Goal: Transaction & Acquisition: Purchase product/service

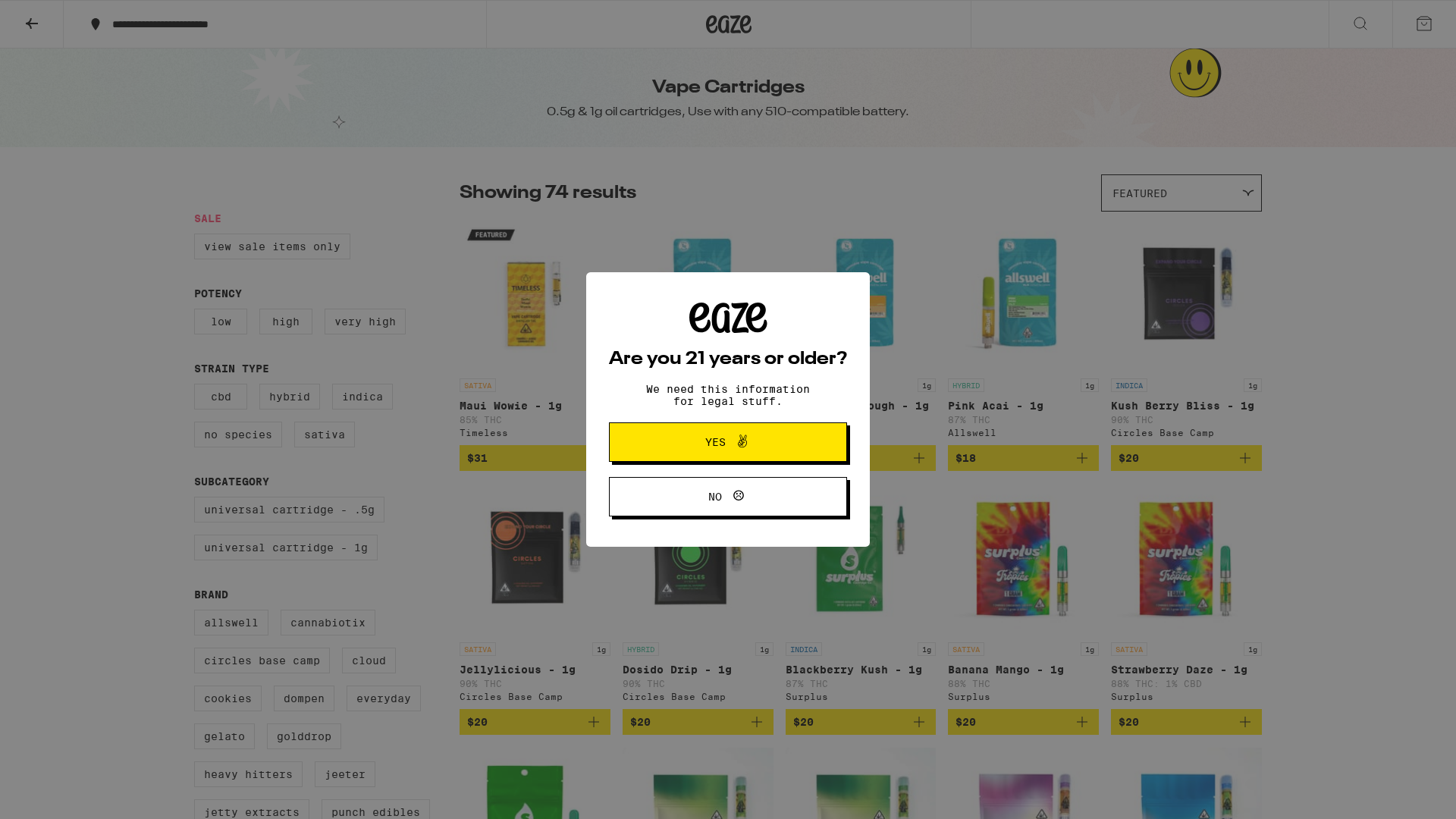
click at [648, 437] on button "Yes" at bounding box center [728, 442] width 238 height 40
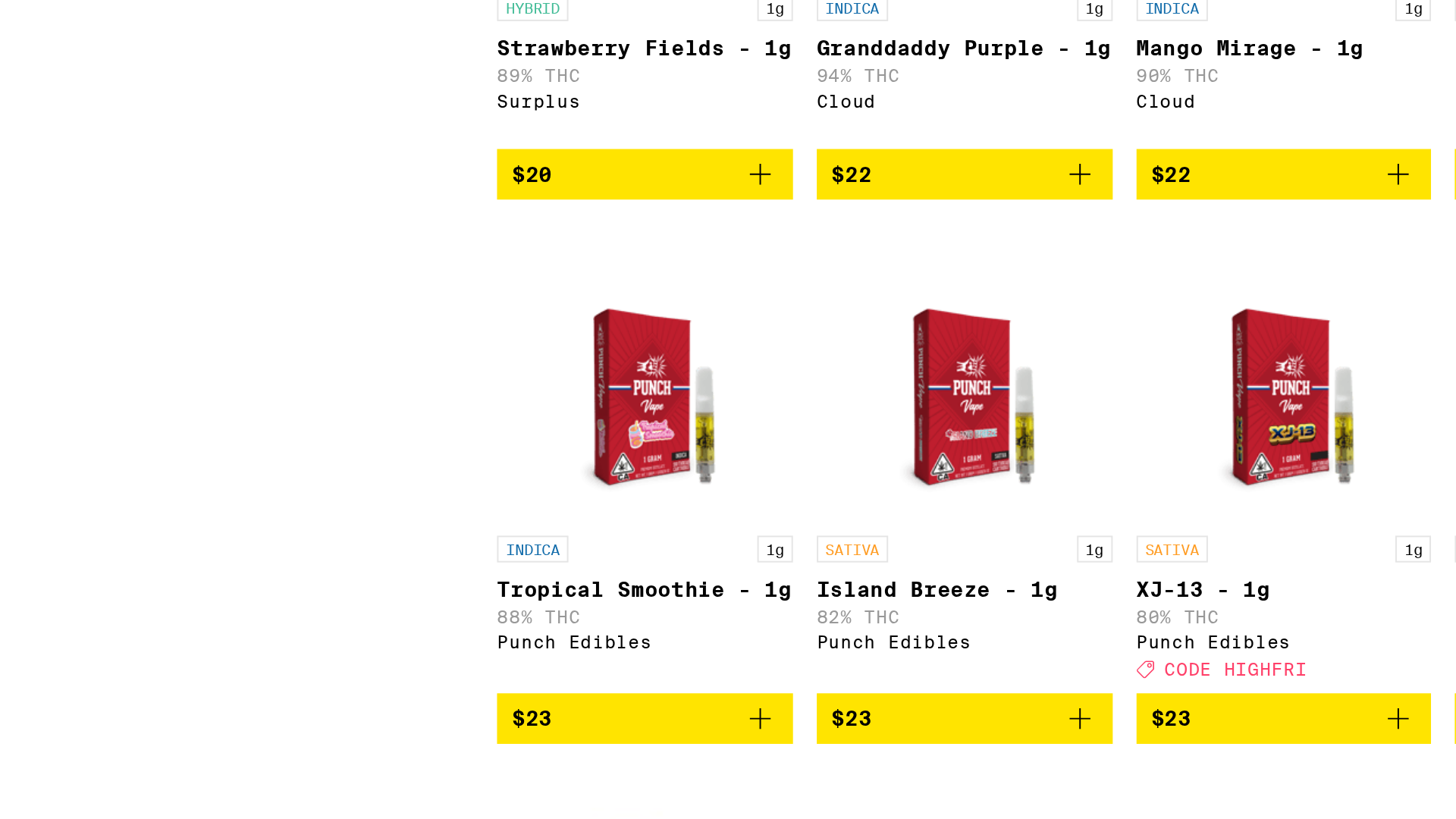
scroll to position [569, 0]
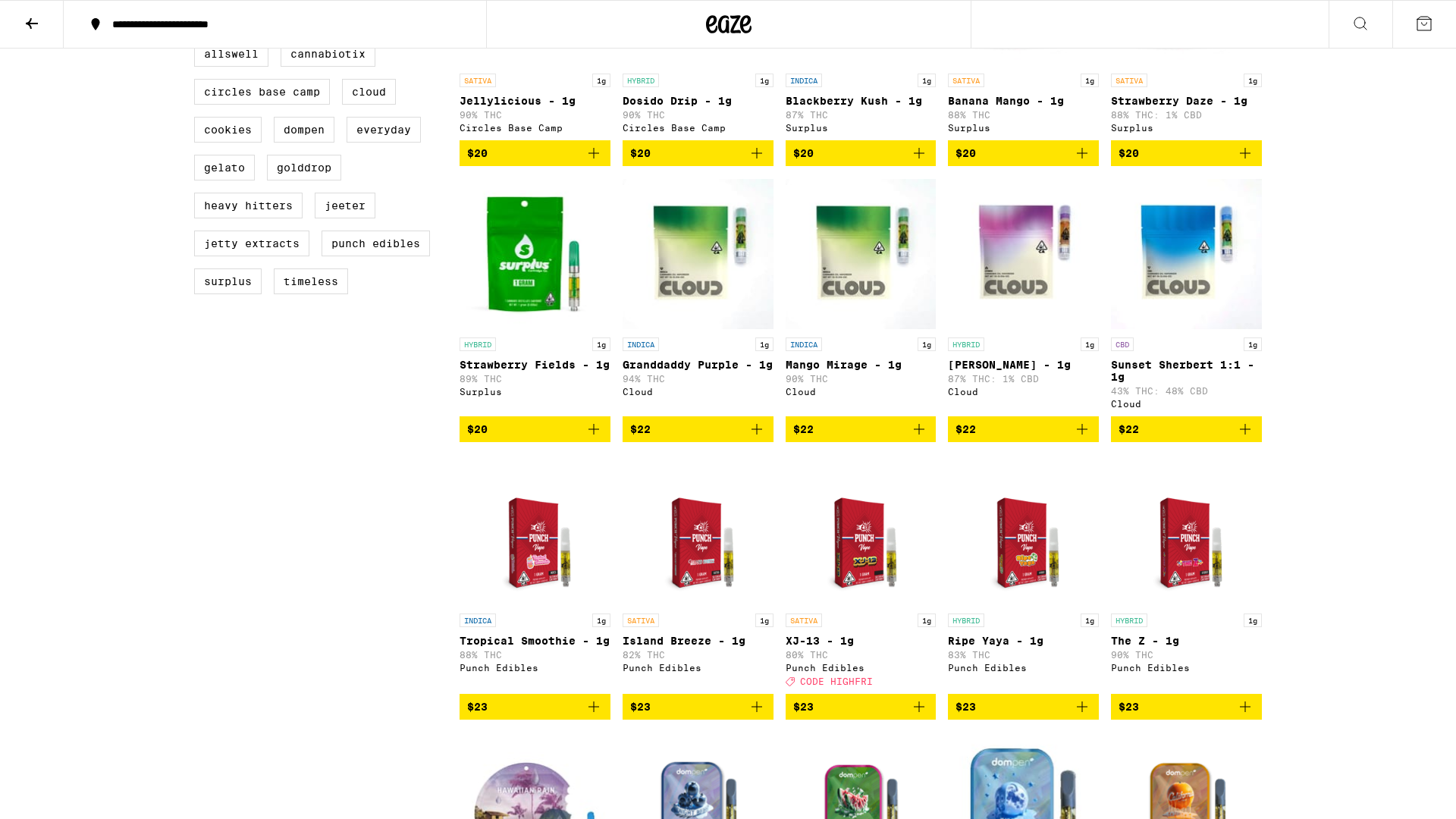
click at [523, 592] on img "Open page for Tropical Smoothie - 1g from Punch Edibles" at bounding box center [535, 530] width 118 height 152
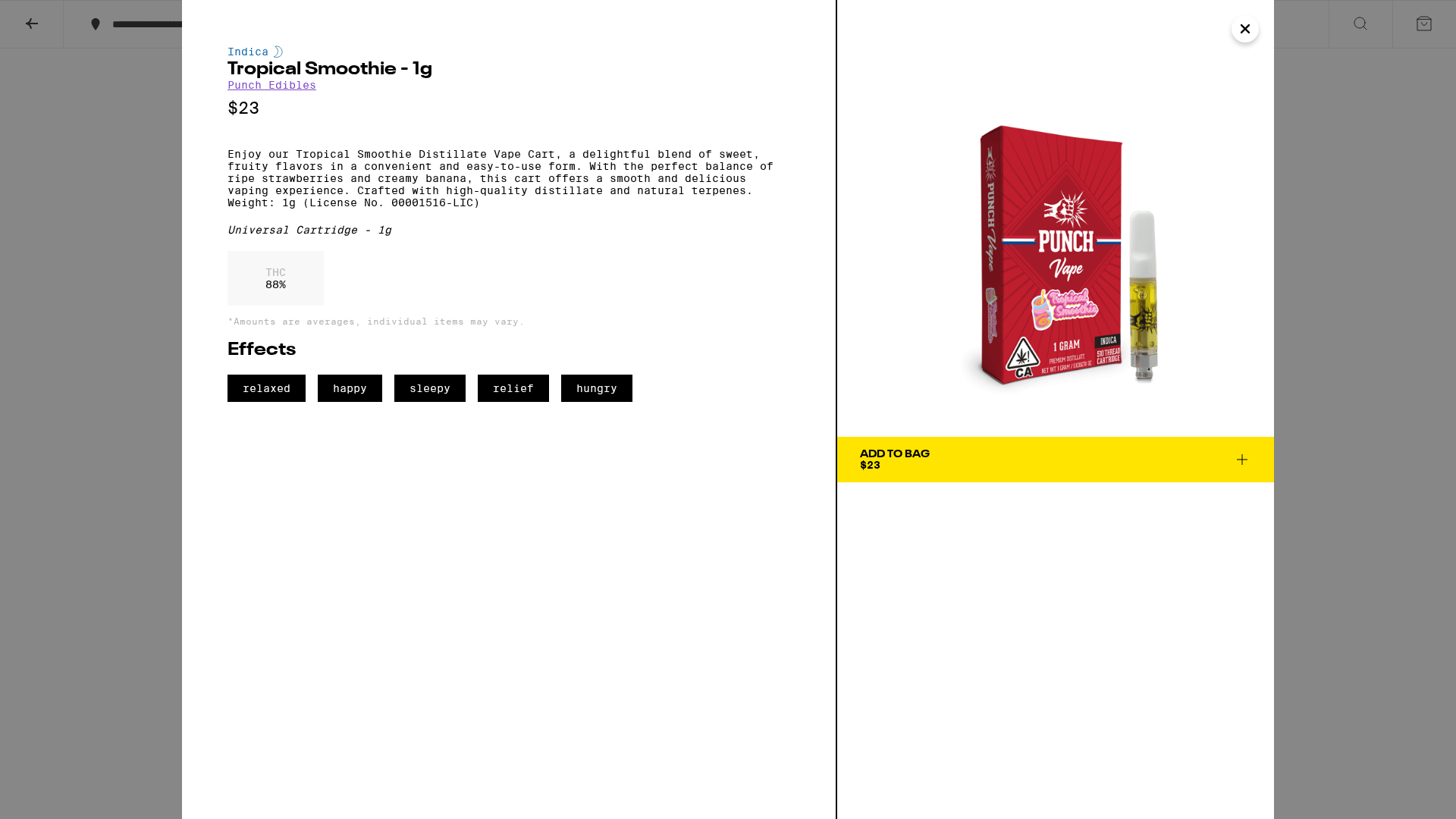
click at [1245, 25] on icon "Close" at bounding box center [1245, 29] width 18 height 23
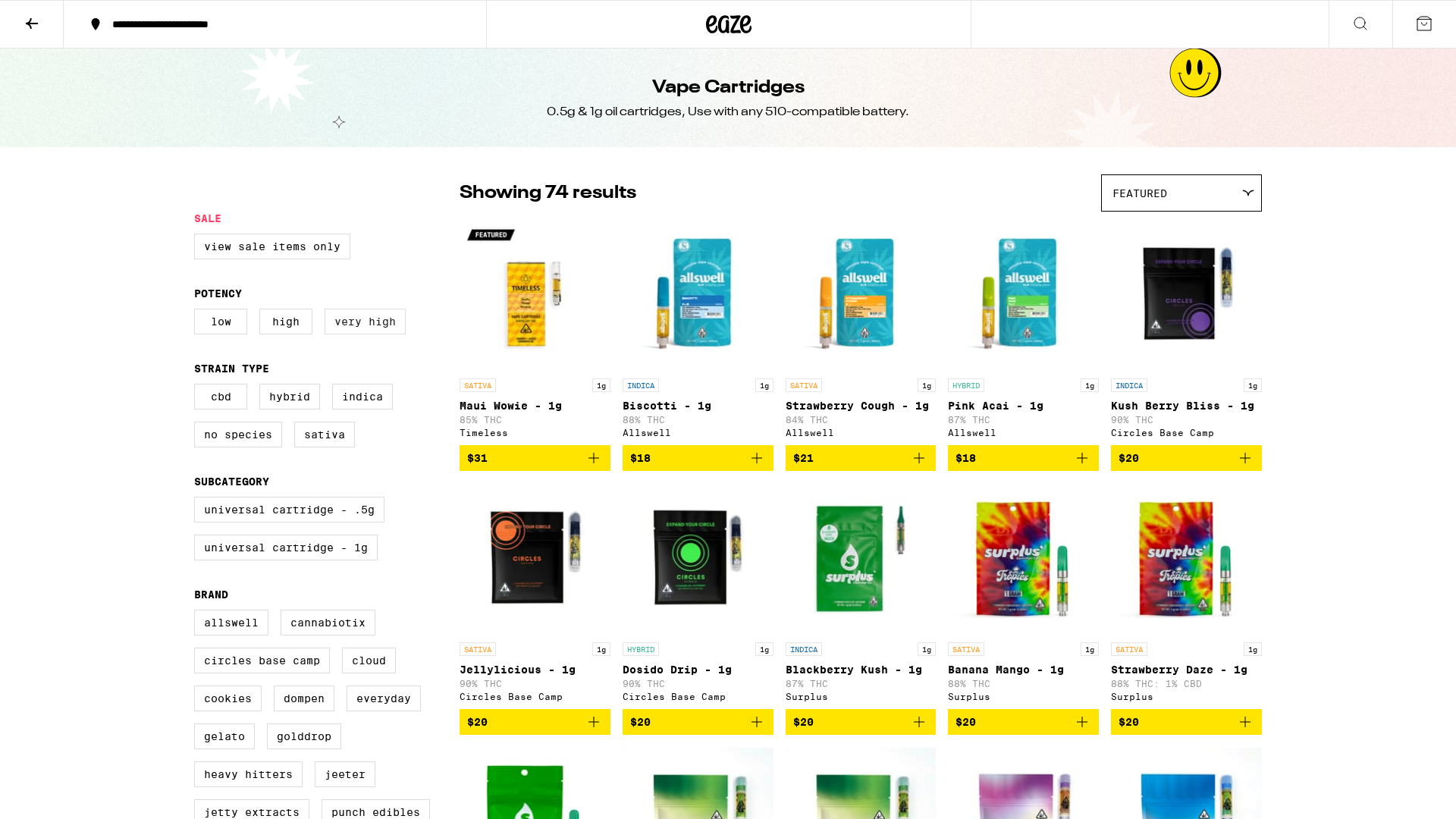
click at [381, 334] on label "Very High" at bounding box center [365, 321] width 81 height 25
click at [198, 312] on input "Very High" at bounding box center [197, 311] width 1 height 1
checkbox input "true"
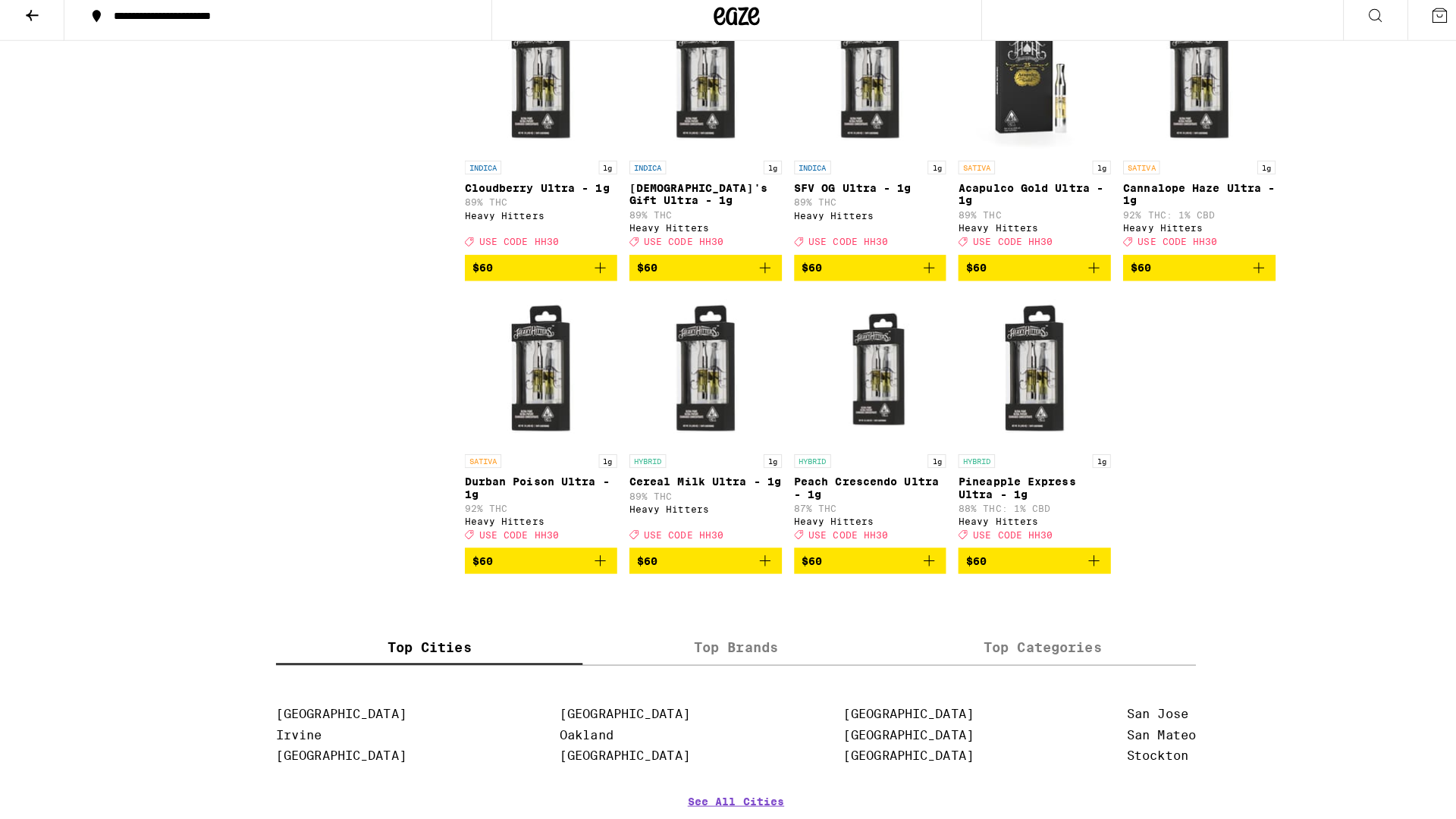
scroll to position [1833, 0]
